Goal: Information Seeking & Learning: Find specific fact

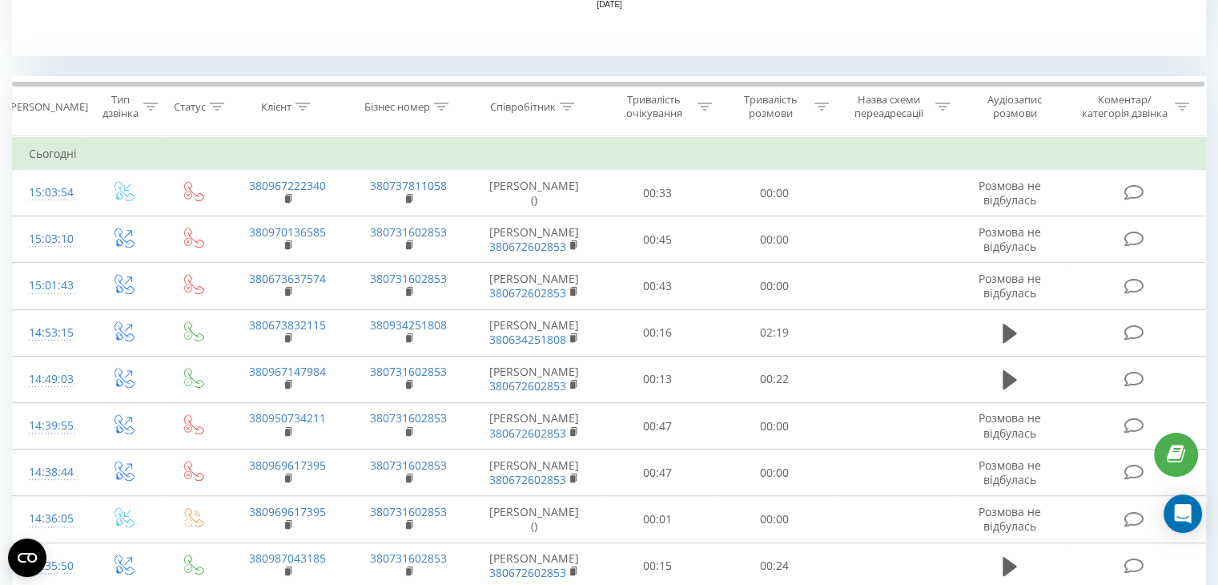
scroll to position [615, 0]
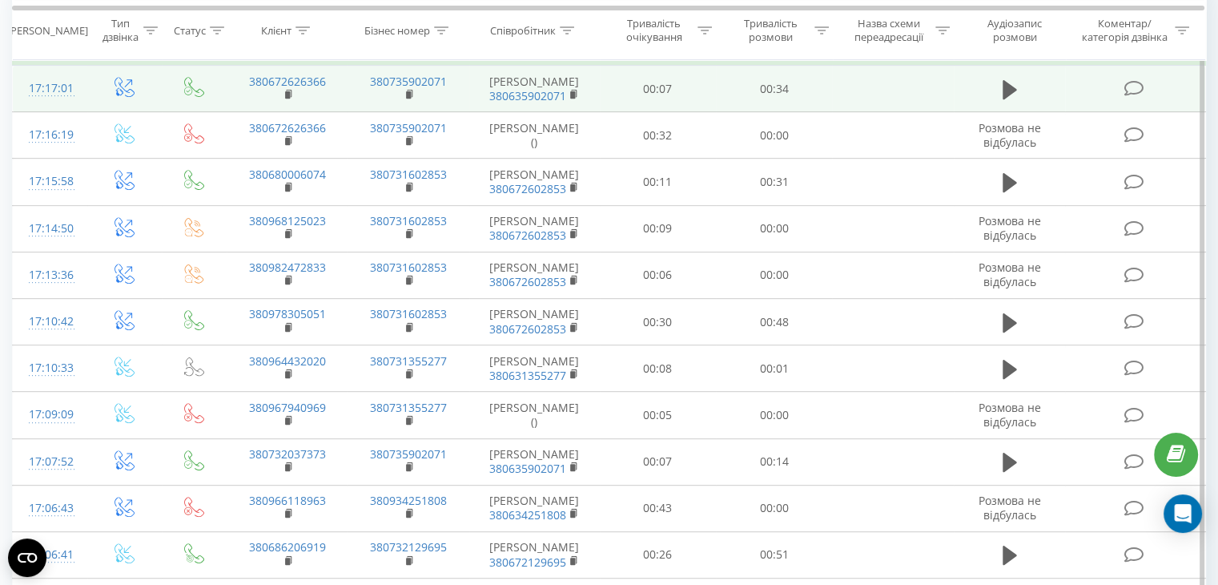
scroll to position [742, 0]
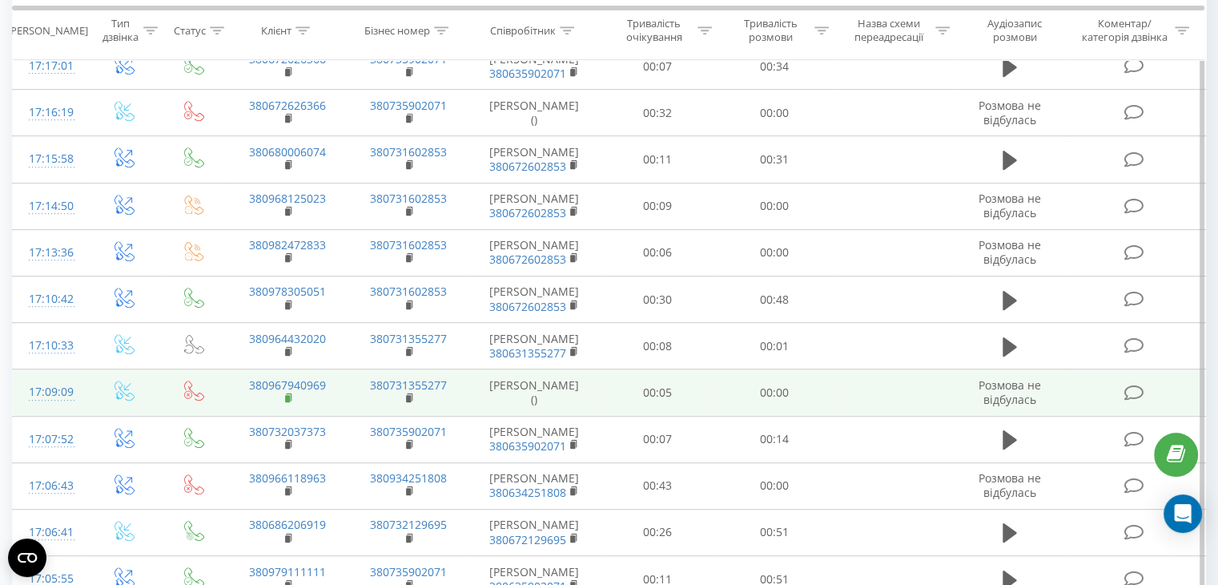
click at [285, 392] on icon at bounding box center [289, 397] width 9 height 11
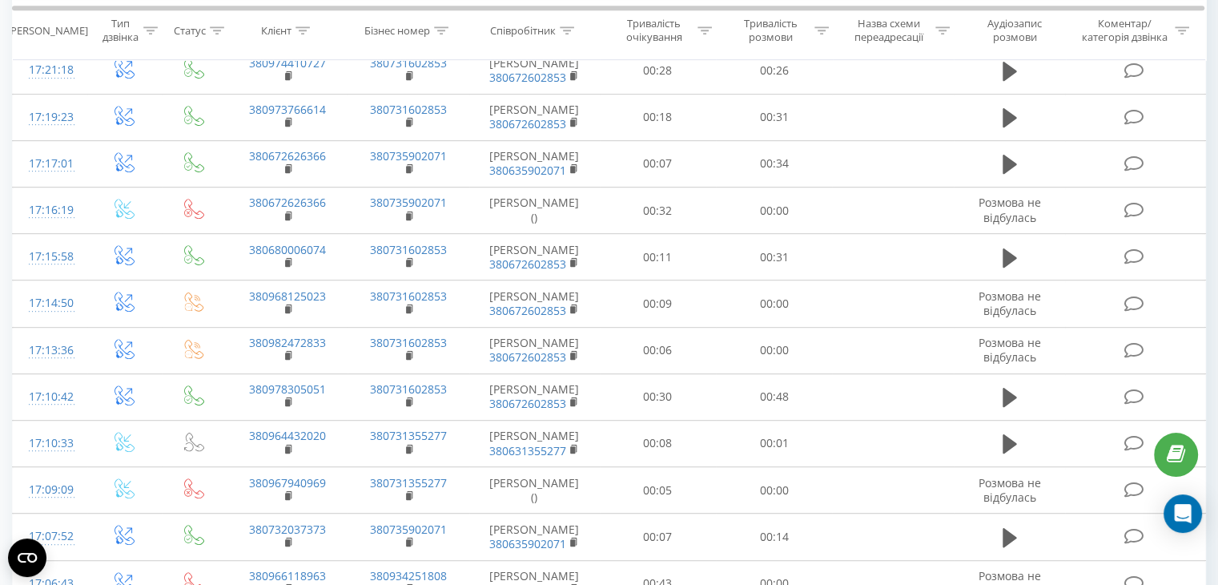
scroll to position [843, 0]
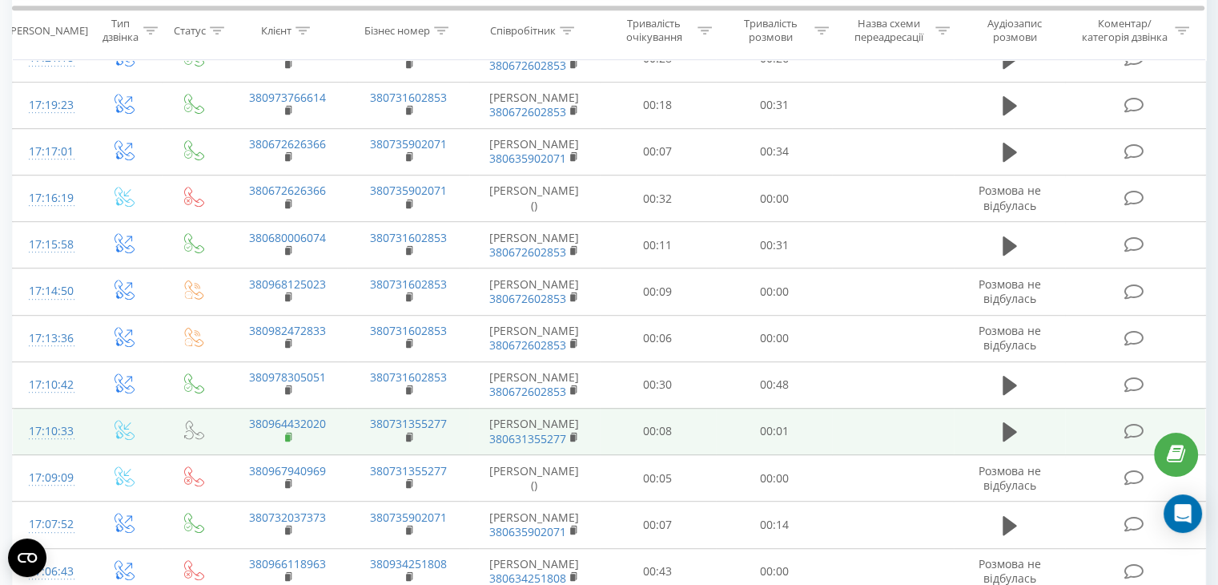
click at [289, 434] on rect at bounding box center [287, 437] width 5 height 7
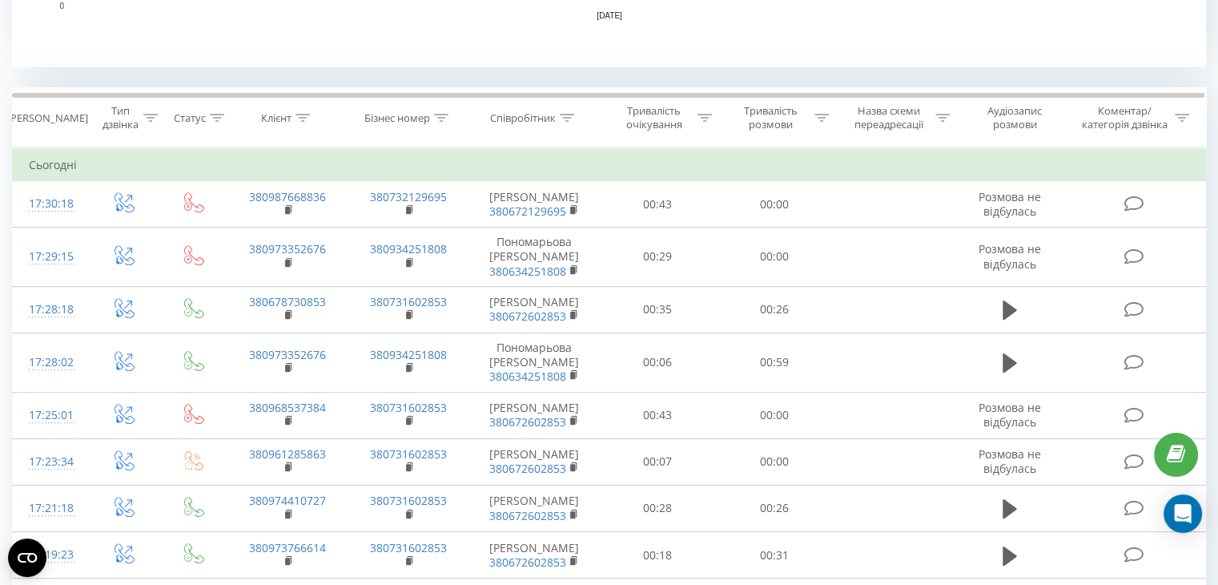
scroll to position [602, 0]
click at [567, 116] on icon at bounding box center [567, 119] width 14 height 8
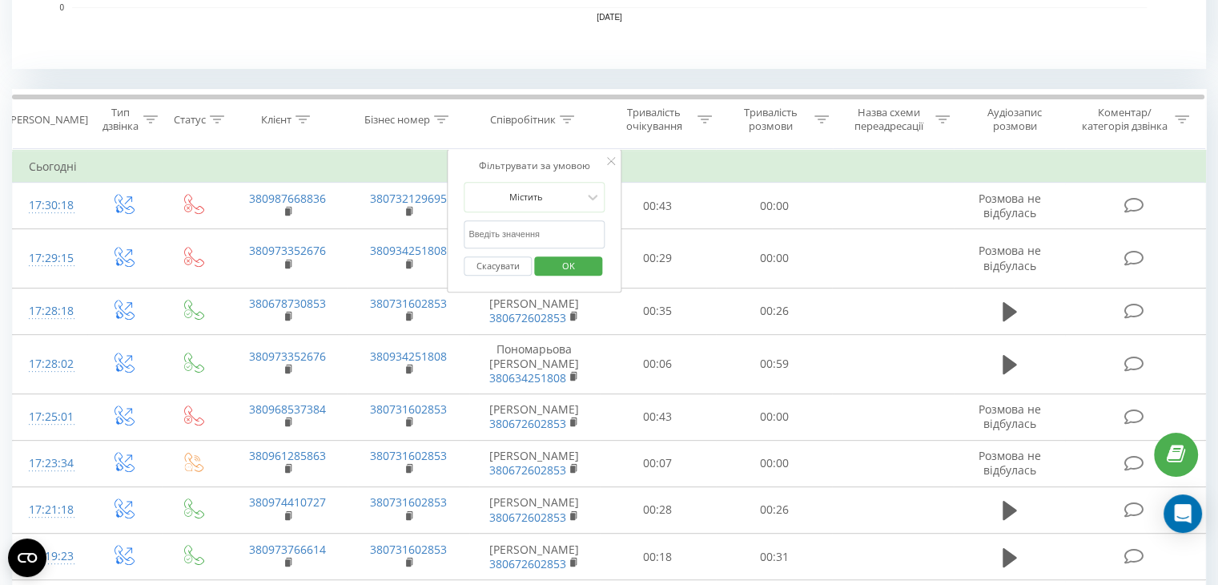
click at [537, 232] on input "text" at bounding box center [534, 234] width 141 height 28
type input "поно"
click at [580, 261] on span "OK" at bounding box center [568, 265] width 45 height 25
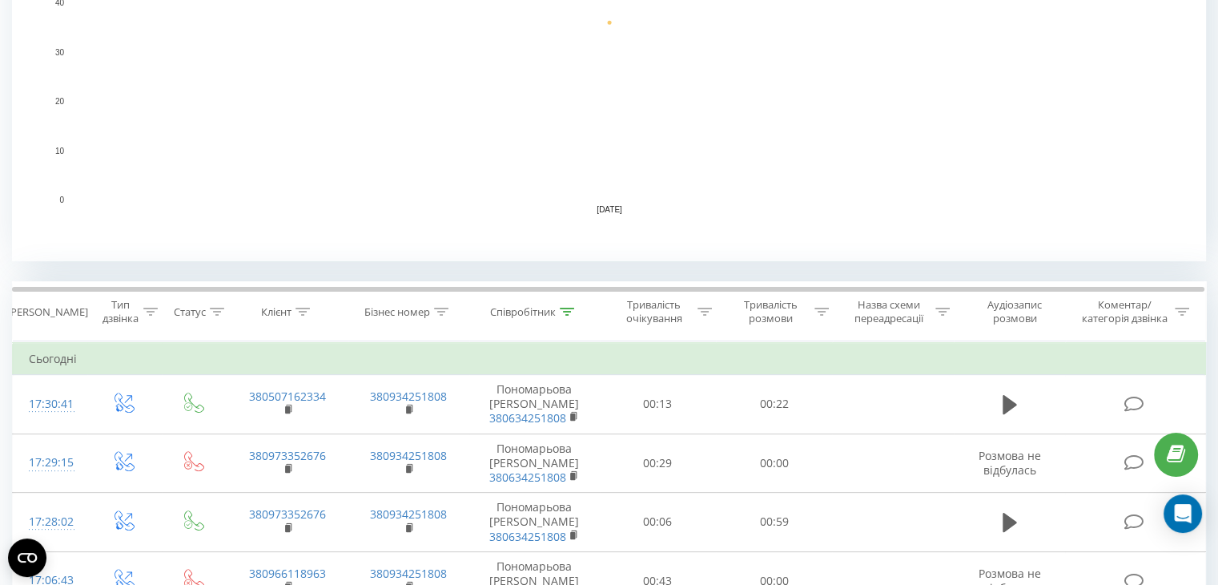
scroll to position [505, 0]
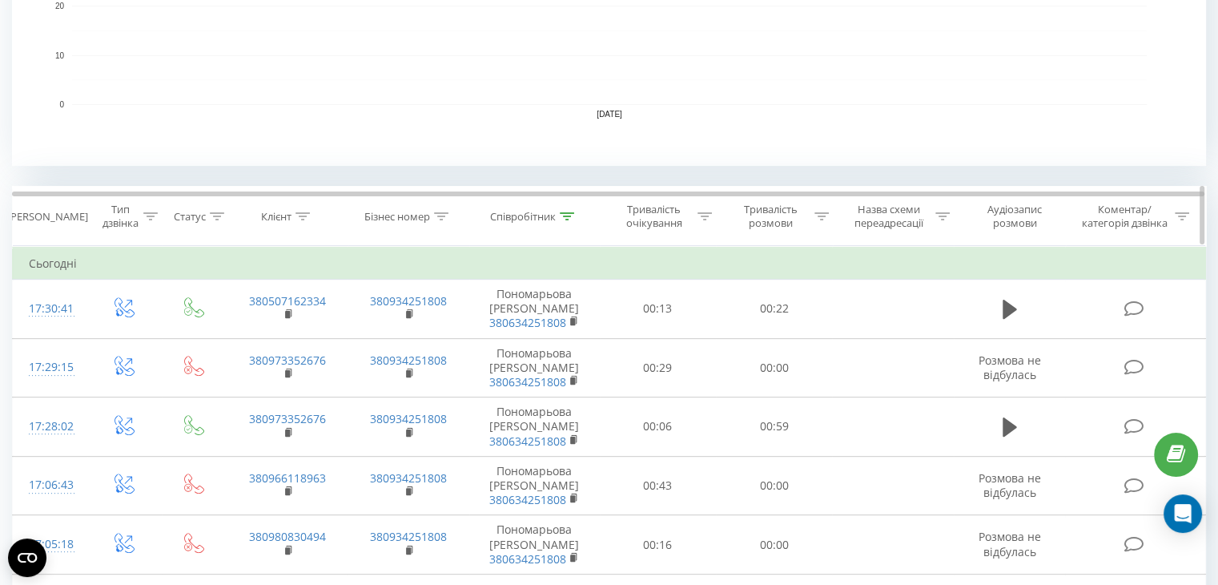
click at [544, 213] on div "Співробітник" at bounding box center [523, 217] width 66 height 14
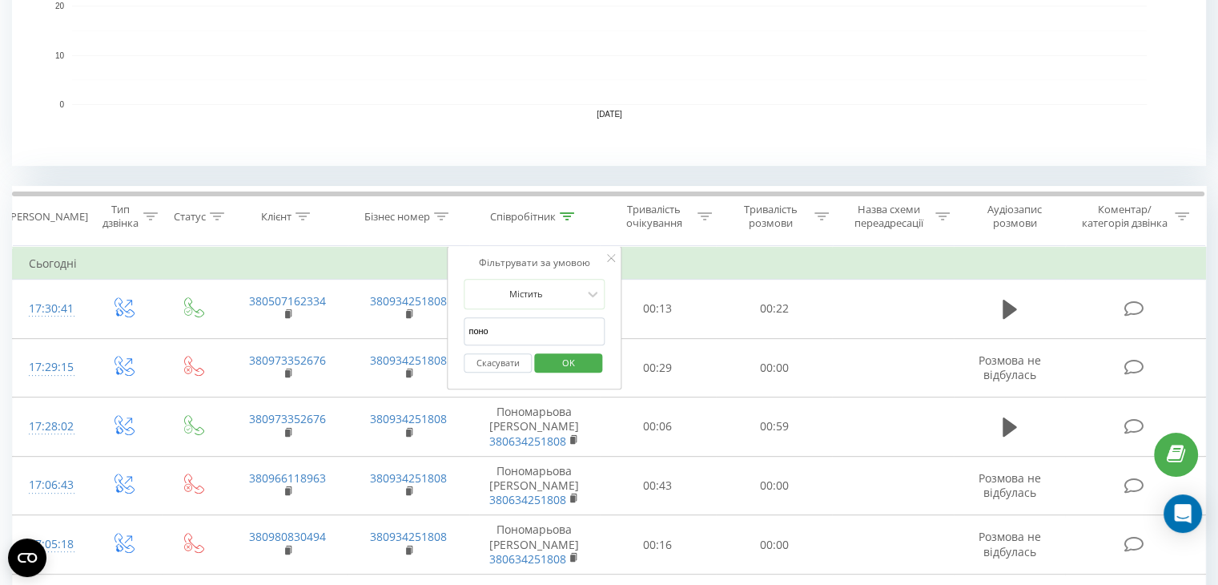
click at [541, 324] on input "поно" at bounding box center [534, 331] width 141 height 28
click at [561, 361] on span "OK" at bounding box center [568, 362] width 45 height 25
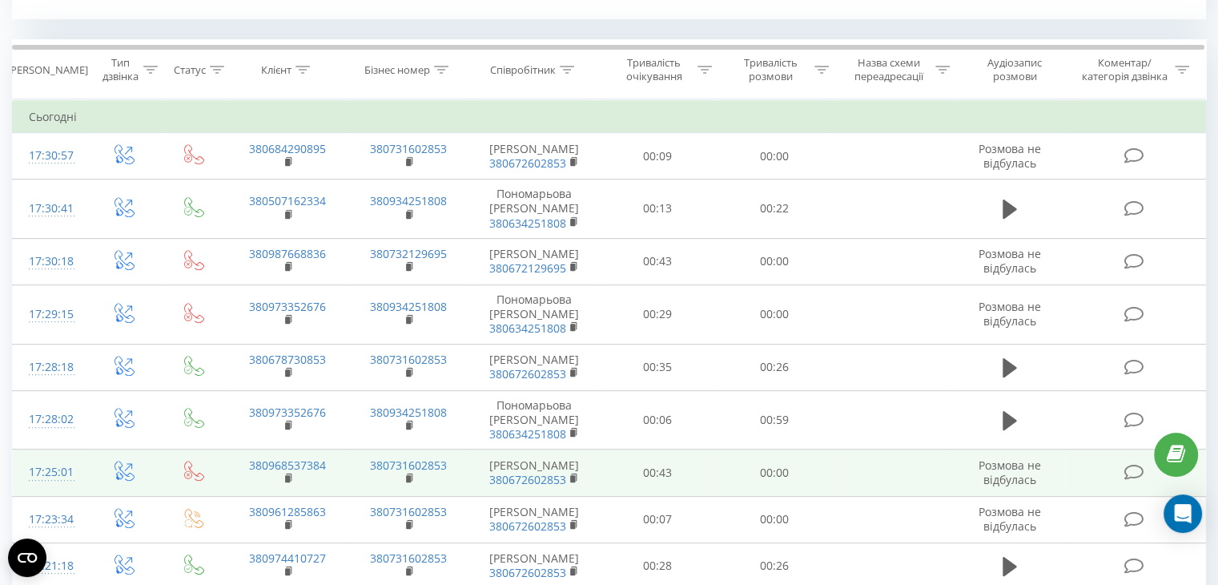
scroll to position [629, 0]
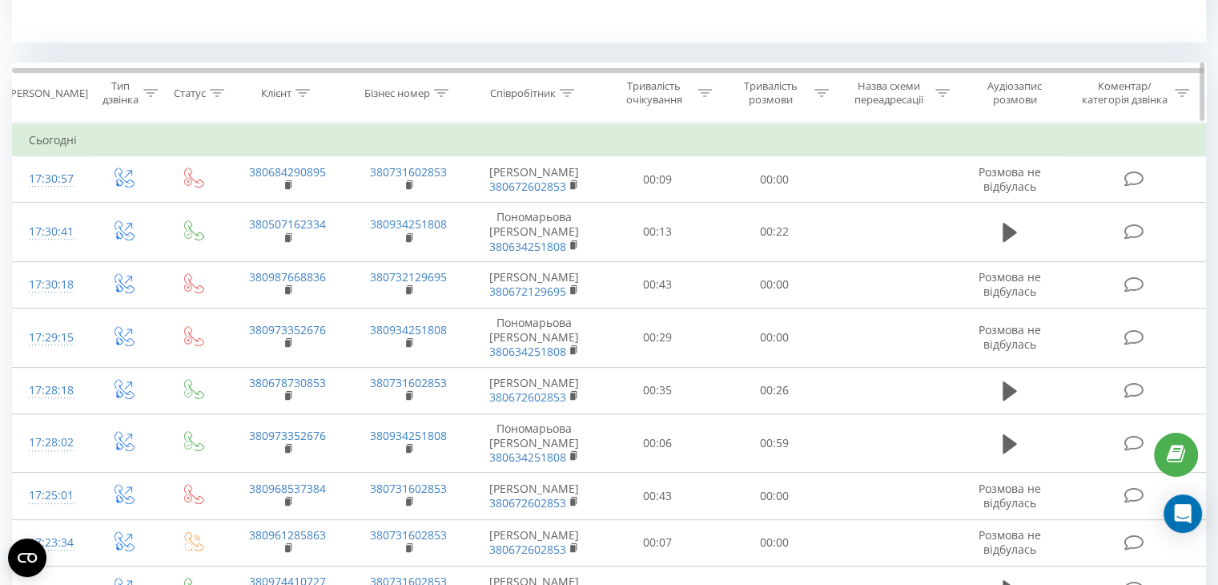
click at [568, 96] on div at bounding box center [567, 94] width 14 height 14
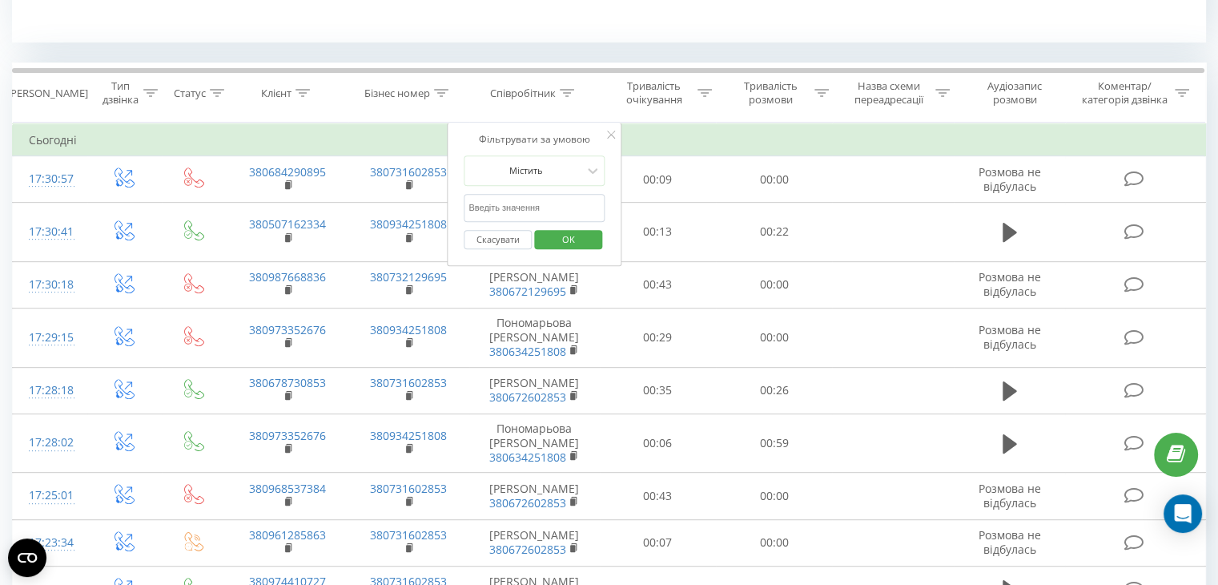
click at [518, 209] on input "text" at bounding box center [534, 208] width 141 height 28
type input "кост"
click at [560, 232] on span "OK" at bounding box center [568, 239] width 45 height 25
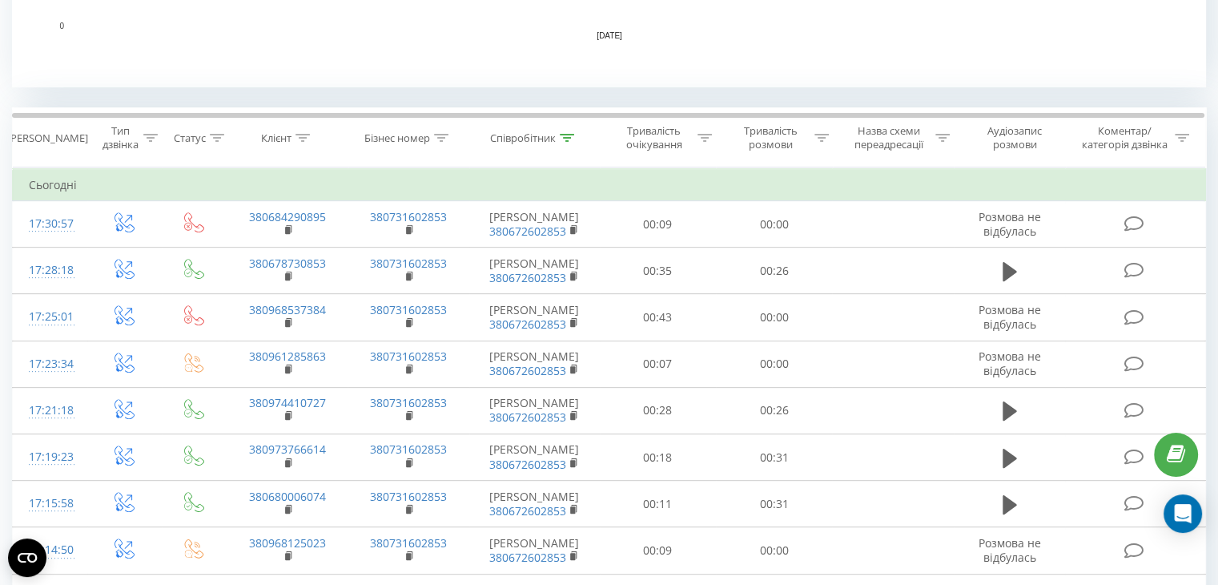
scroll to position [580, 0]
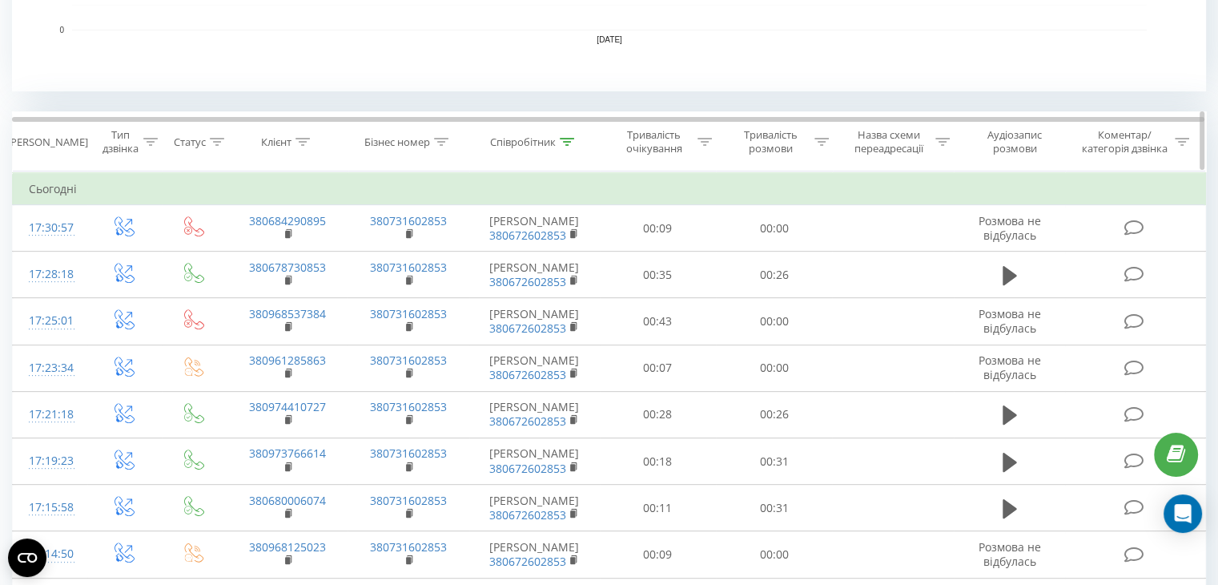
click at [567, 139] on icon at bounding box center [567, 142] width 14 height 8
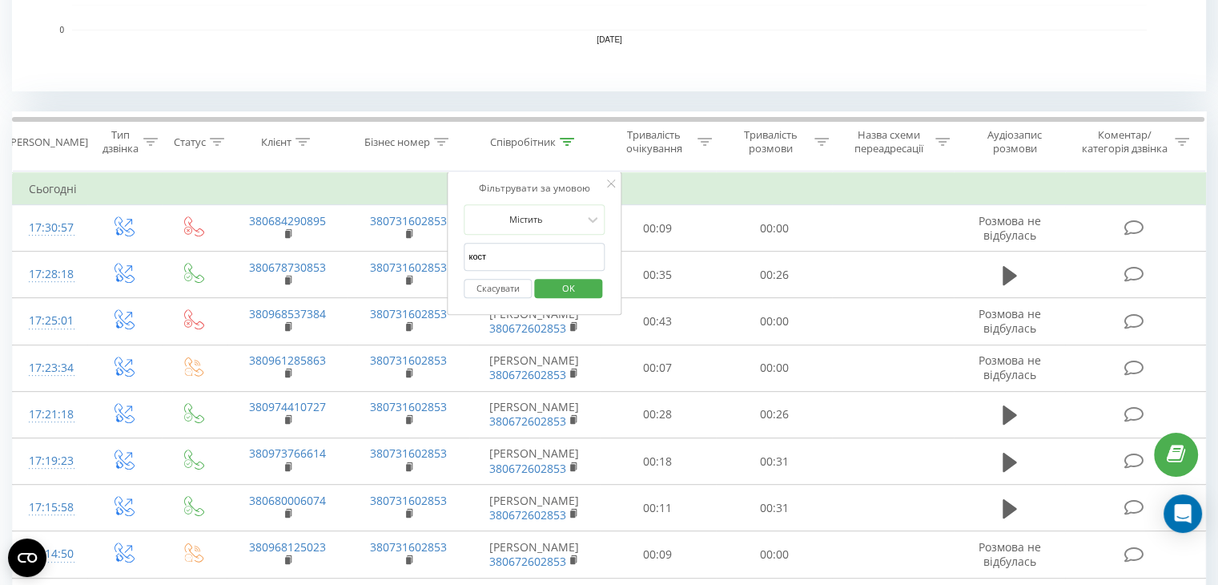
click at [520, 248] on input "кост" at bounding box center [534, 257] width 141 height 28
click at [582, 287] on span "OK" at bounding box center [568, 288] width 45 height 25
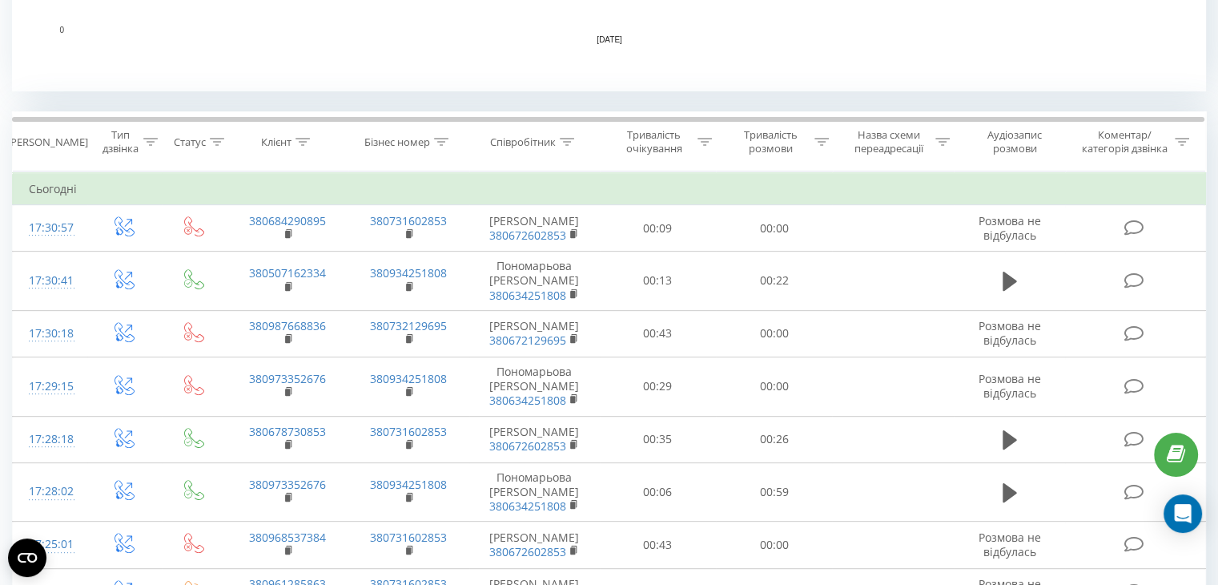
scroll to position [805, 0]
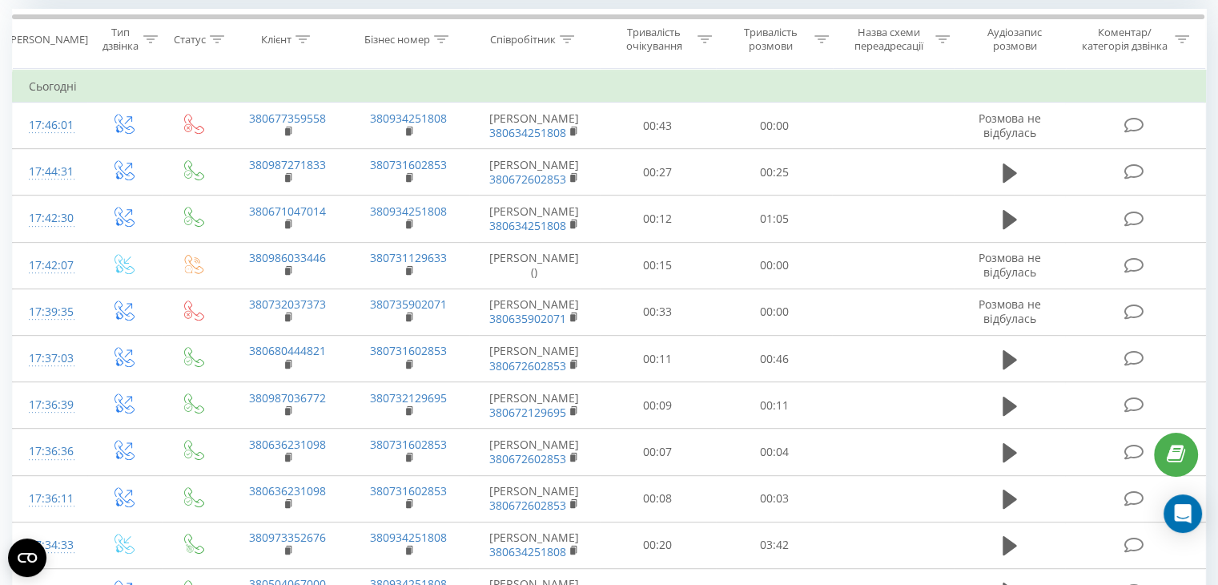
scroll to position [684, 0]
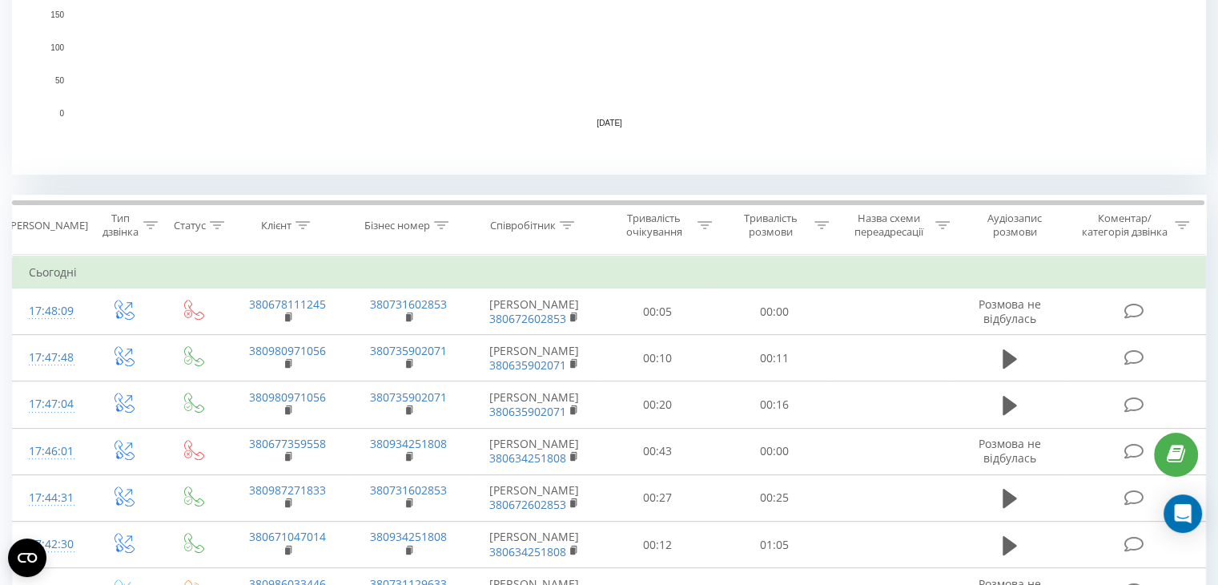
scroll to position [500, 0]
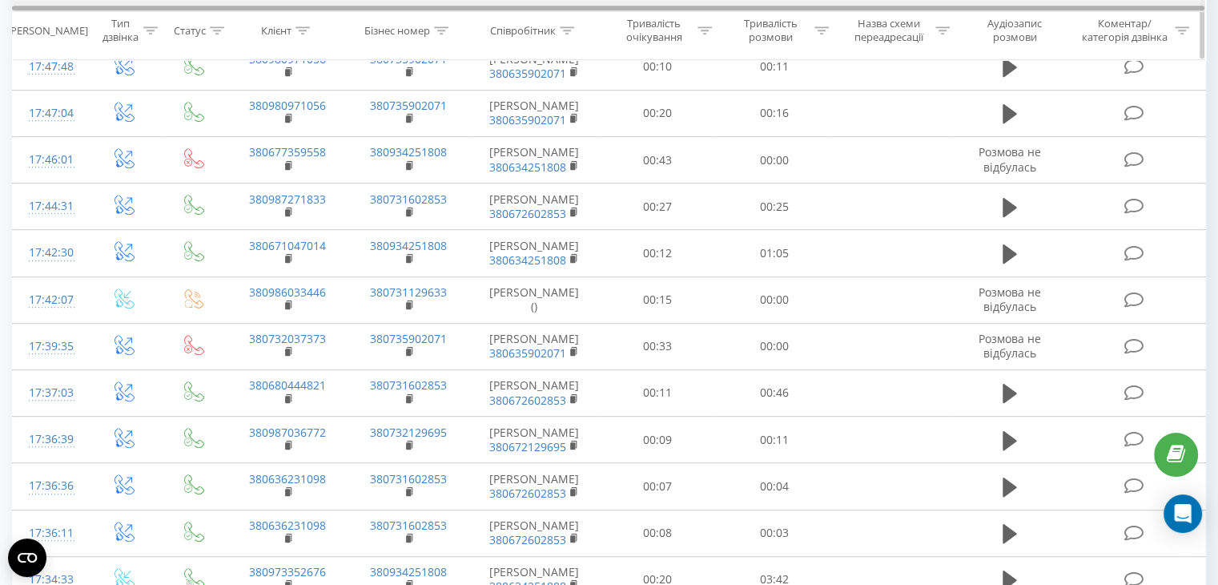
scroll to position [883, 0]
